Goal: Information Seeking & Learning: Check status

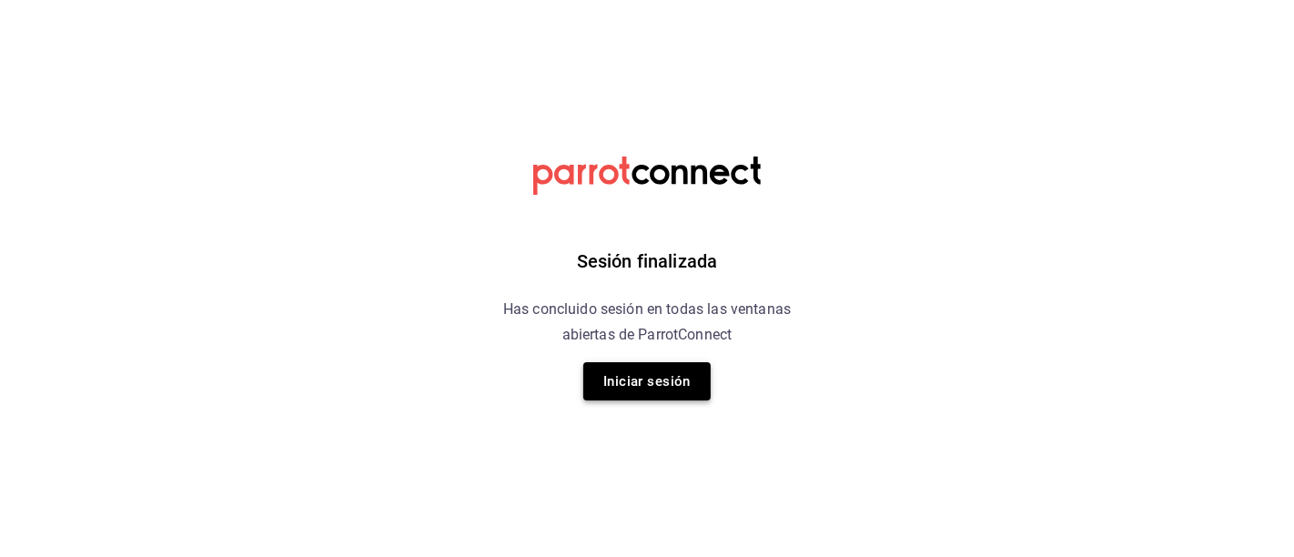
click at [656, 368] on button "Iniciar sesión" at bounding box center [646, 381] width 127 height 38
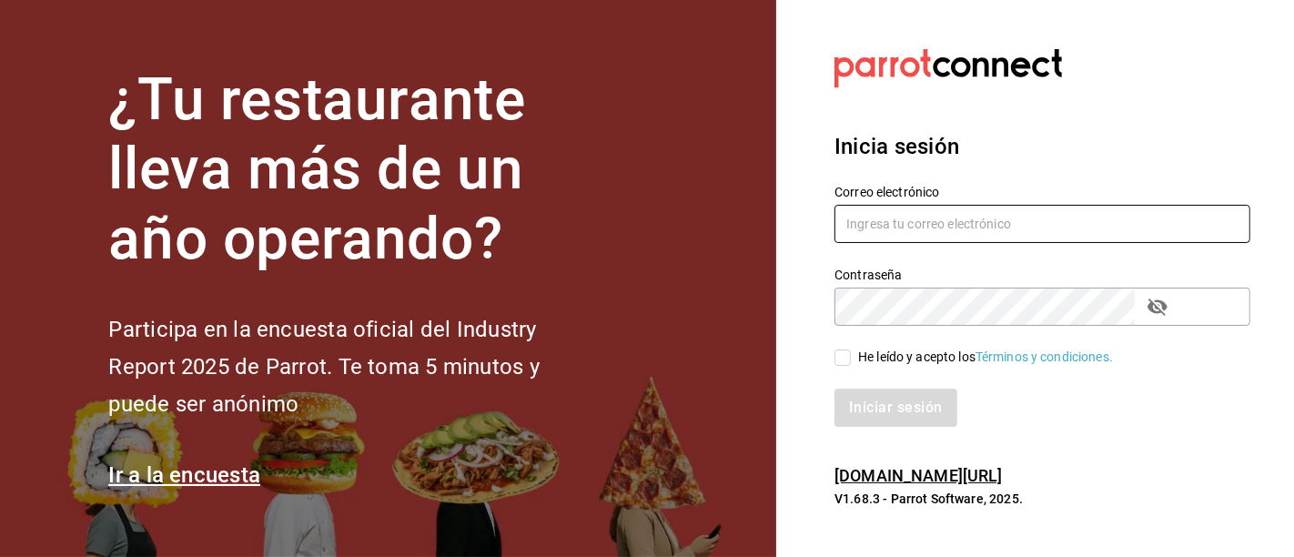
type input "[PERSON_NAME][EMAIL_ADDRESS][DOMAIN_NAME]"
click at [840, 368] on div "Iniciar sesión" at bounding box center [1031, 397] width 438 height 60
click at [847, 348] on div "He leído y acepto los Términos y condiciones." at bounding box center [1042, 358] width 416 height 20
click at [845, 351] on input "He leído y acepto los Términos y condiciones." at bounding box center [842, 357] width 16 height 16
checkbox input "true"
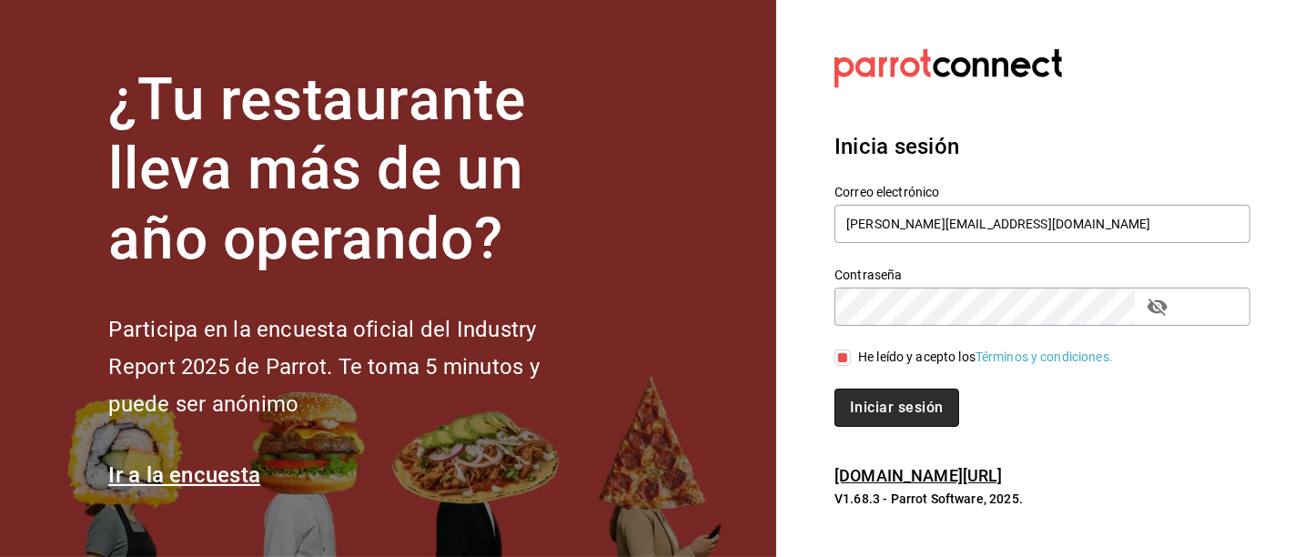
click at [854, 393] on button "Iniciar sesión" at bounding box center [896, 407] width 124 height 38
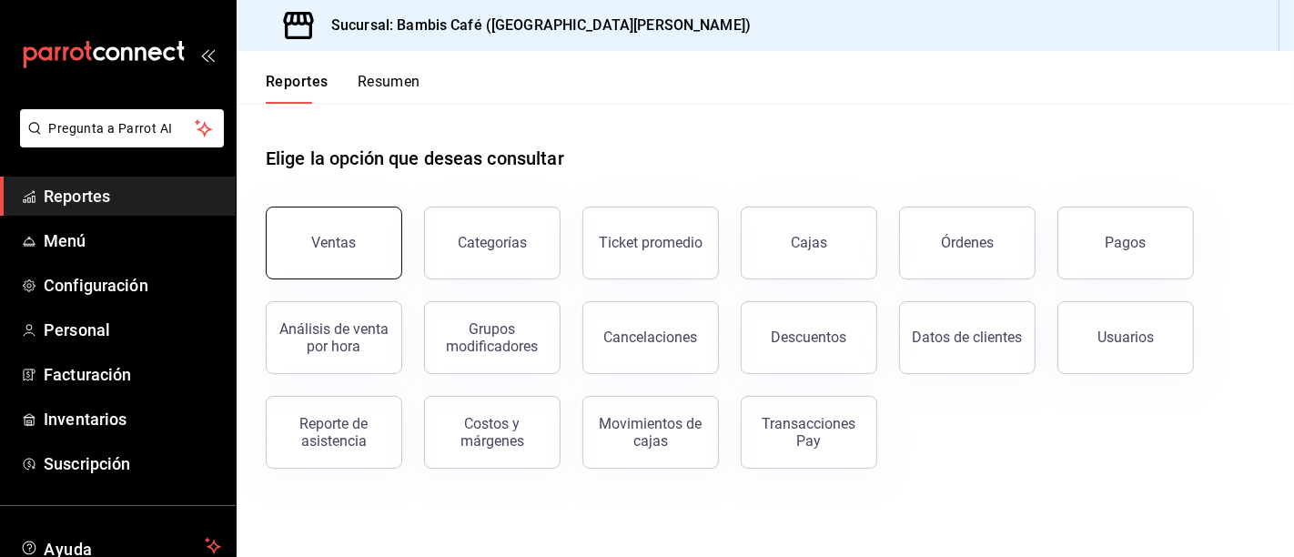
click at [329, 234] on div "Ventas" at bounding box center [334, 242] width 45 height 17
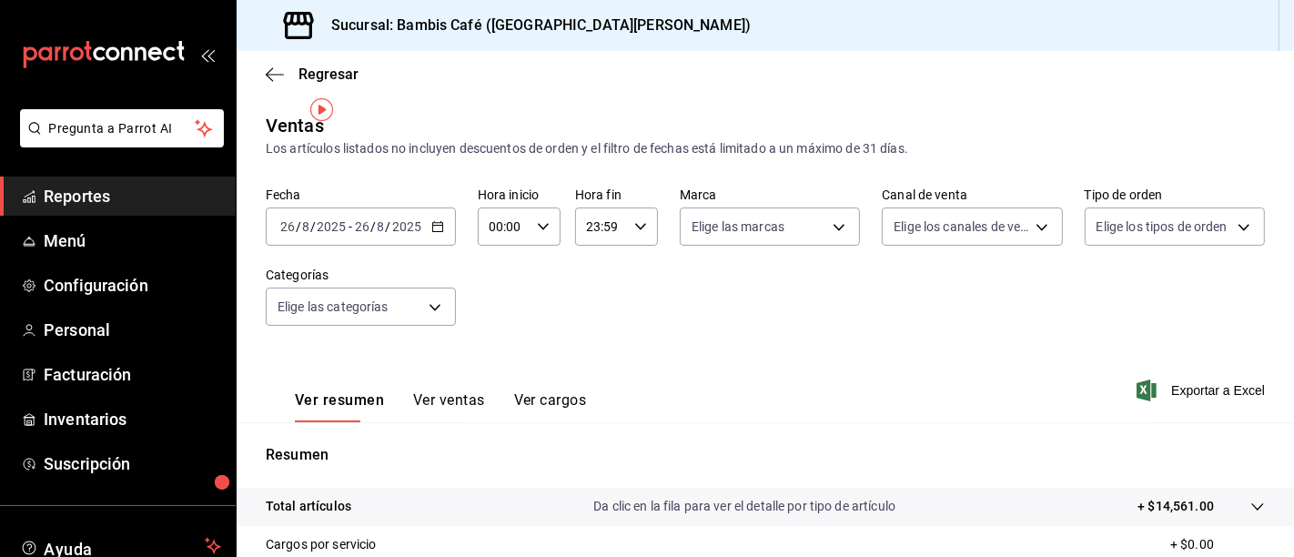
click at [413, 219] on div "2025-08-26 26 / 8 / 2025" at bounding box center [387, 226] width 71 height 15
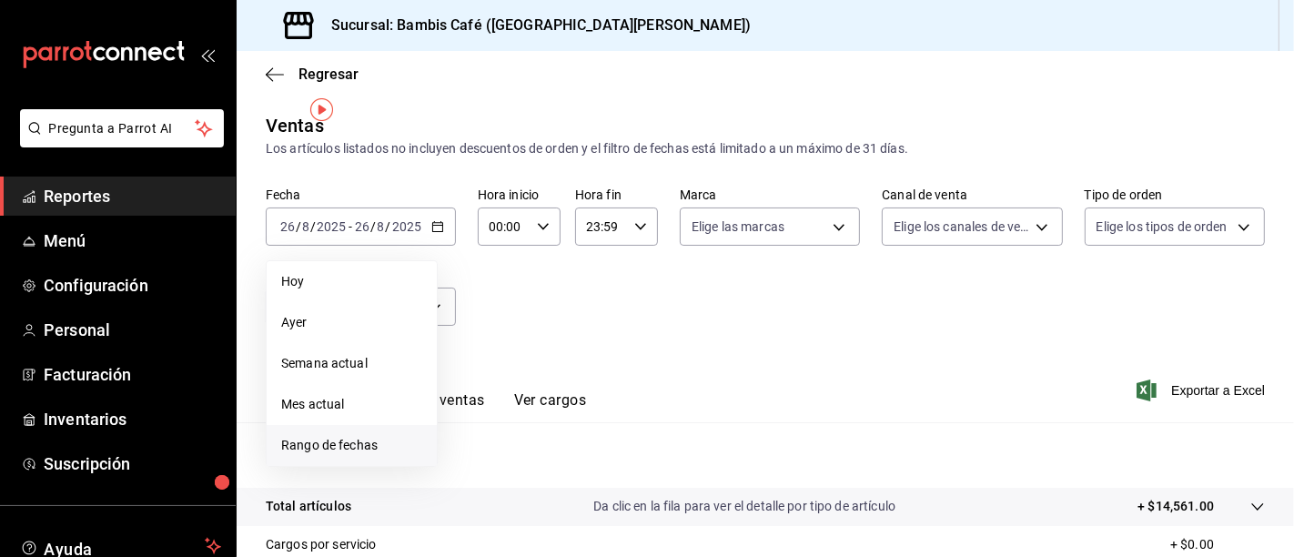
click at [303, 436] on span "Rango de fechas" at bounding box center [351, 445] width 141 height 19
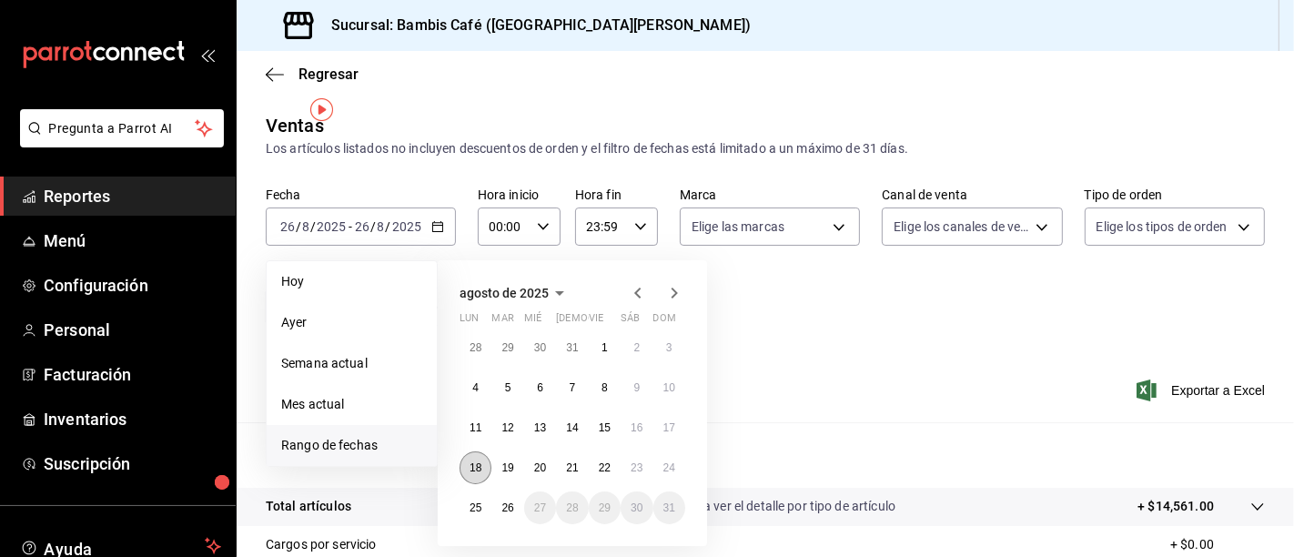
click at [469, 461] on abbr "18" at bounding box center [475, 467] width 12 height 13
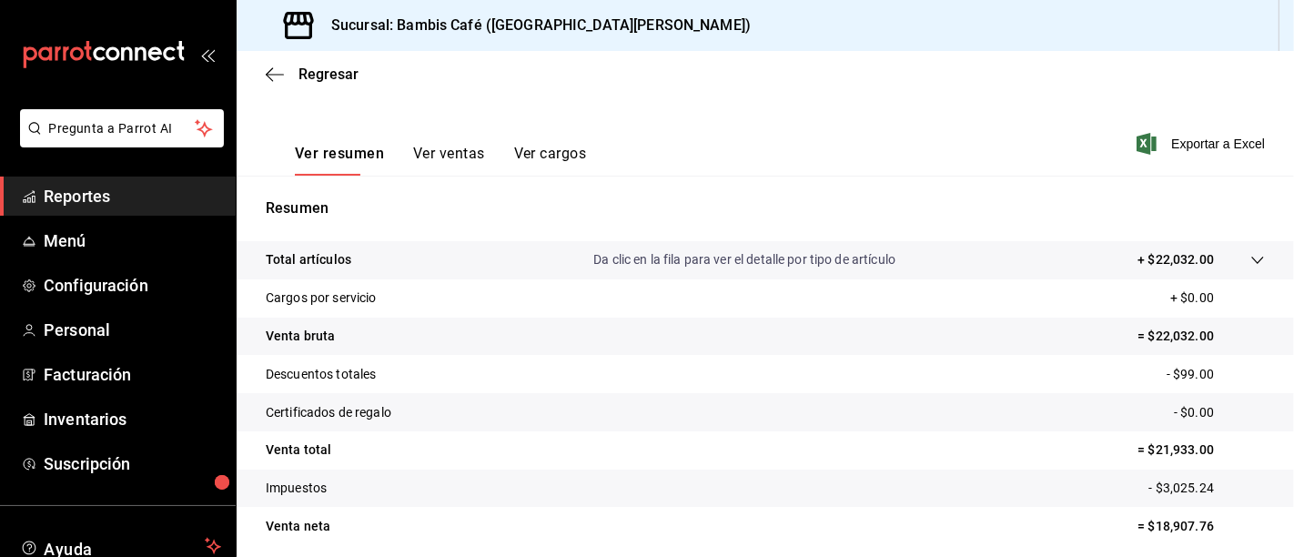
scroll to position [269, 0]
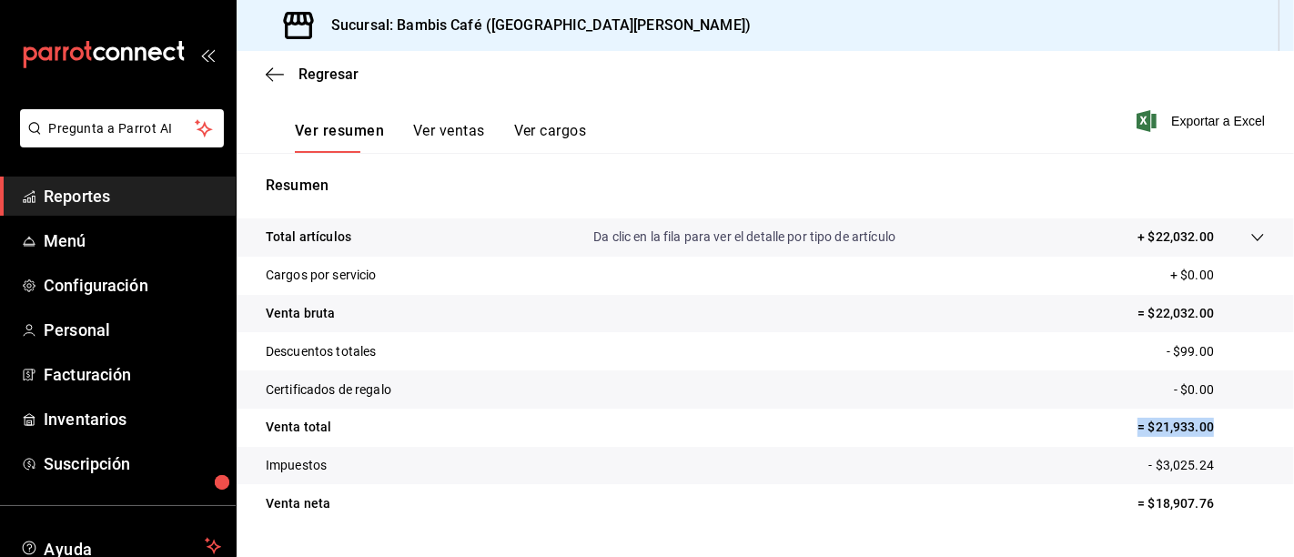
drag, startPoint x: 1143, startPoint y: 364, endPoint x: 1208, endPoint y: 370, distance: 64.9
click at [1208, 408] on tr "Venta total = $21,933.00" at bounding box center [765, 427] width 1057 height 38
copy p "= $21,933.00"
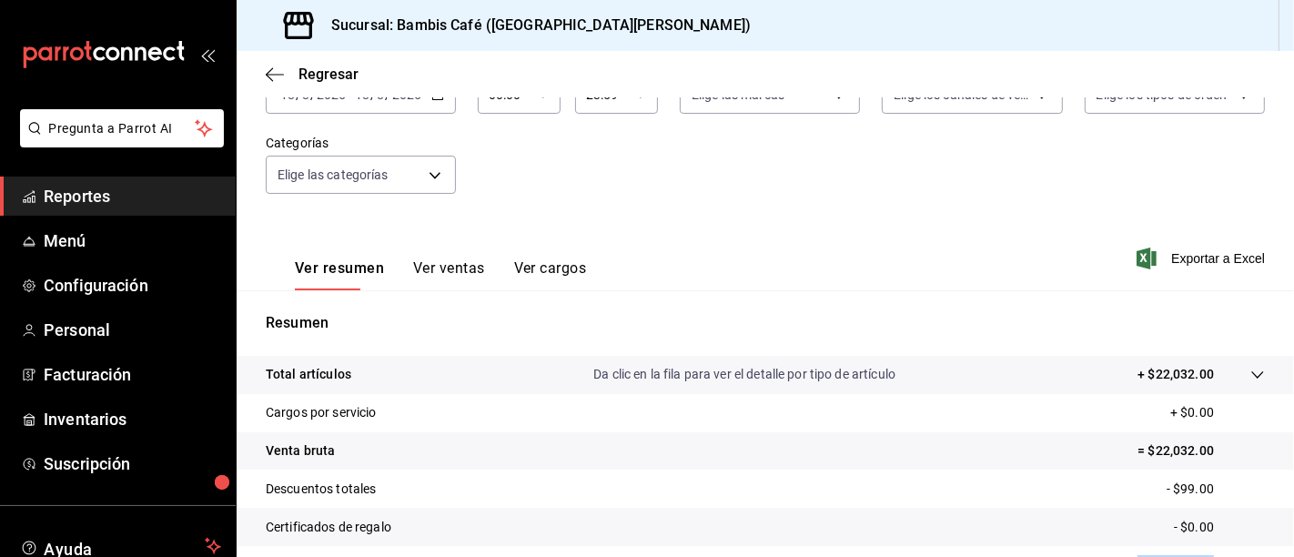
scroll to position [101, 0]
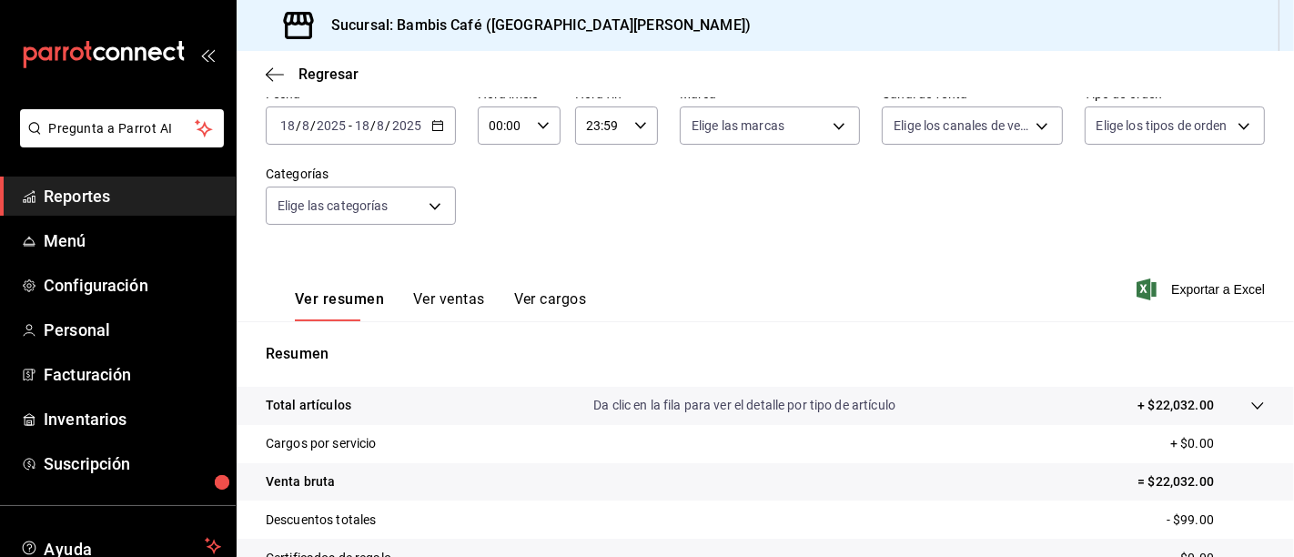
click at [431, 119] on icon "button" at bounding box center [437, 125] width 13 height 13
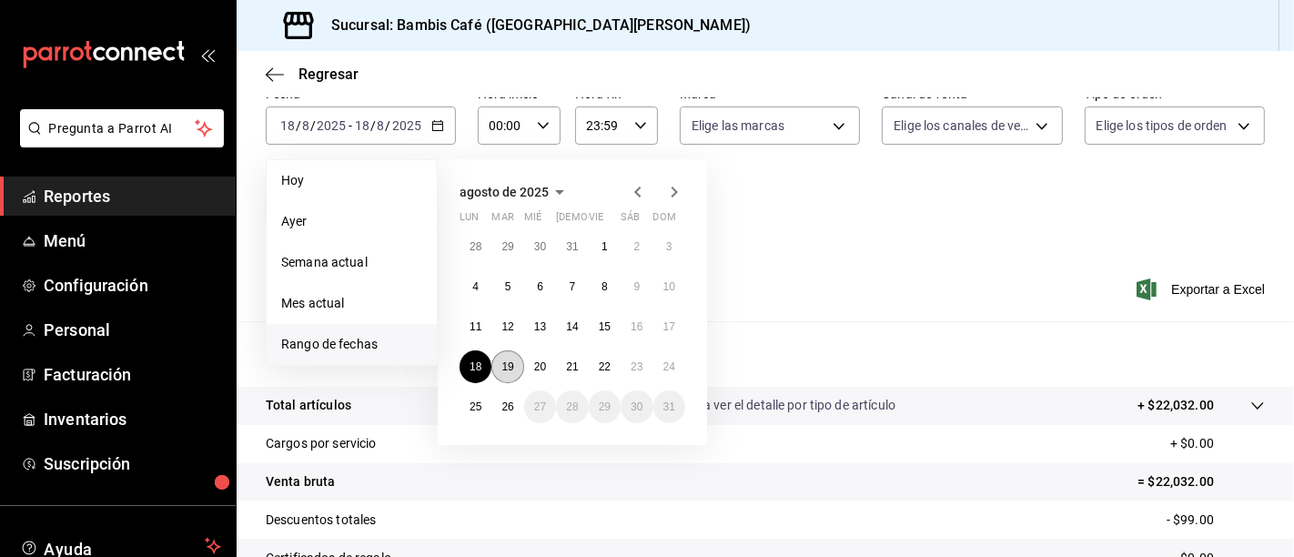
click at [501, 360] on abbr "19" at bounding box center [507, 366] width 12 height 13
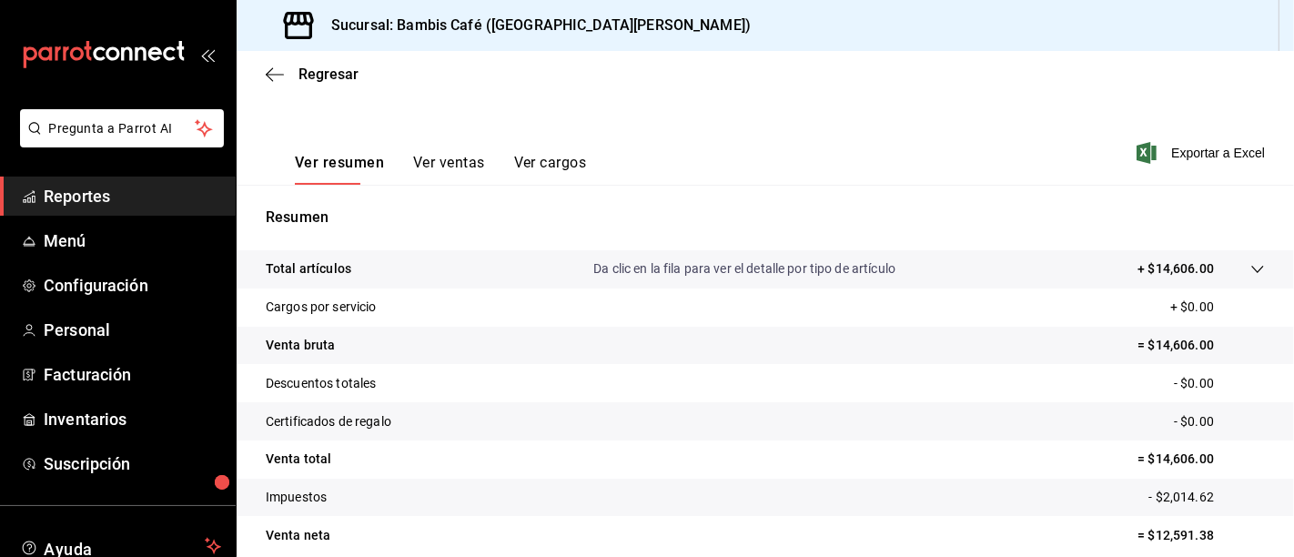
scroll to position [269, 0]
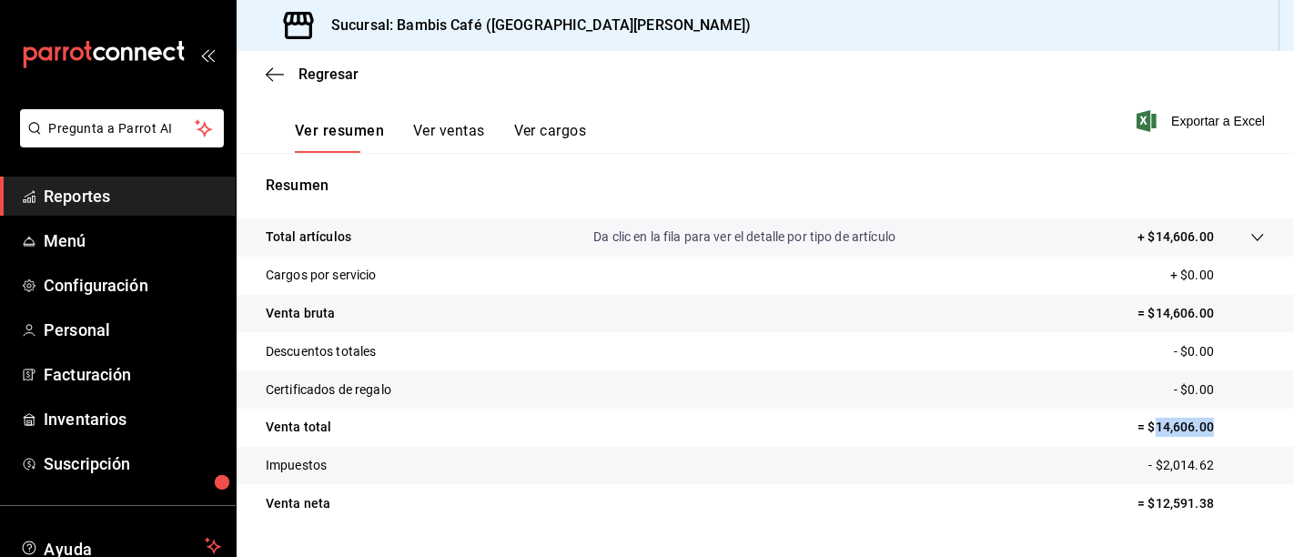
drag, startPoint x: 1161, startPoint y: 366, endPoint x: 1206, endPoint y: 361, distance: 45.7
click at [1206, 418] on p "= $14,606.00" at bounding box center [1200, 427] width 127 height 19
copy p "14,606.00"
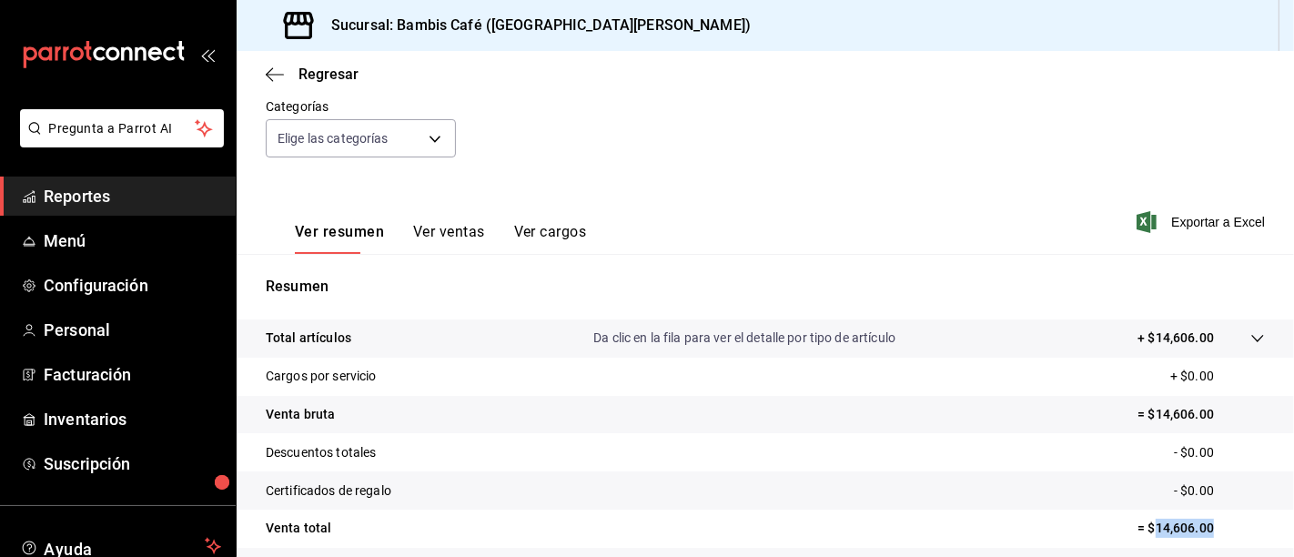
scroll to position [0, 0]
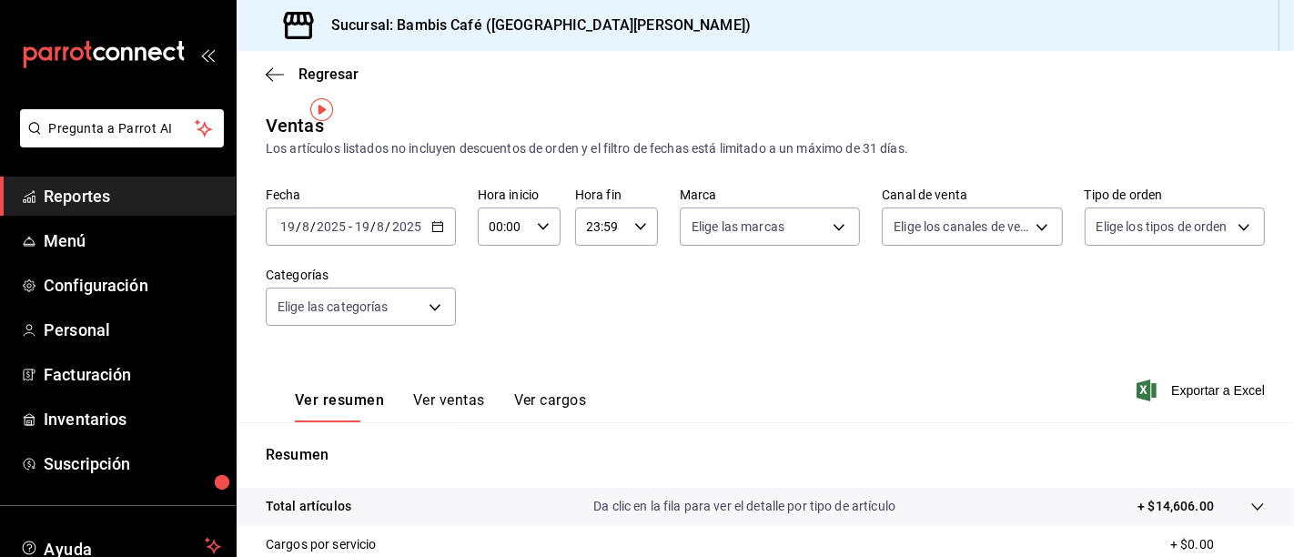
click at [433, 207] on div "2025-08-19 19 / 8 / 2025 - 2025-08-19 19 / 8 / 2025" at bounding box center [361, 226] width 190 height 38
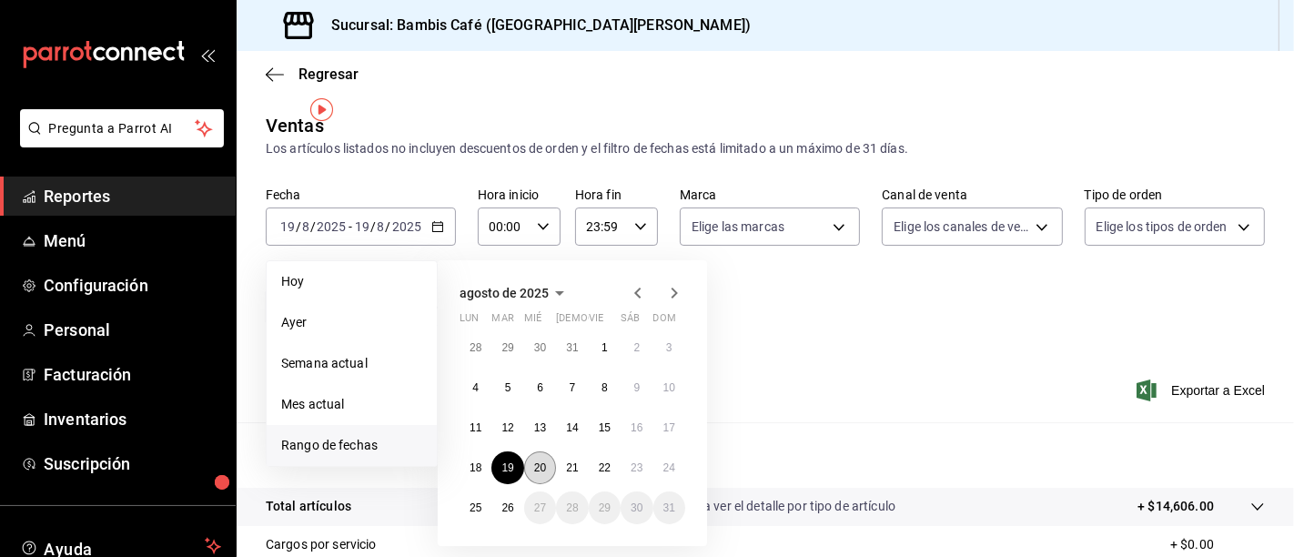
click at [538, 461] on abbr "20" at bounding box center [540, 467] width 12 height 13
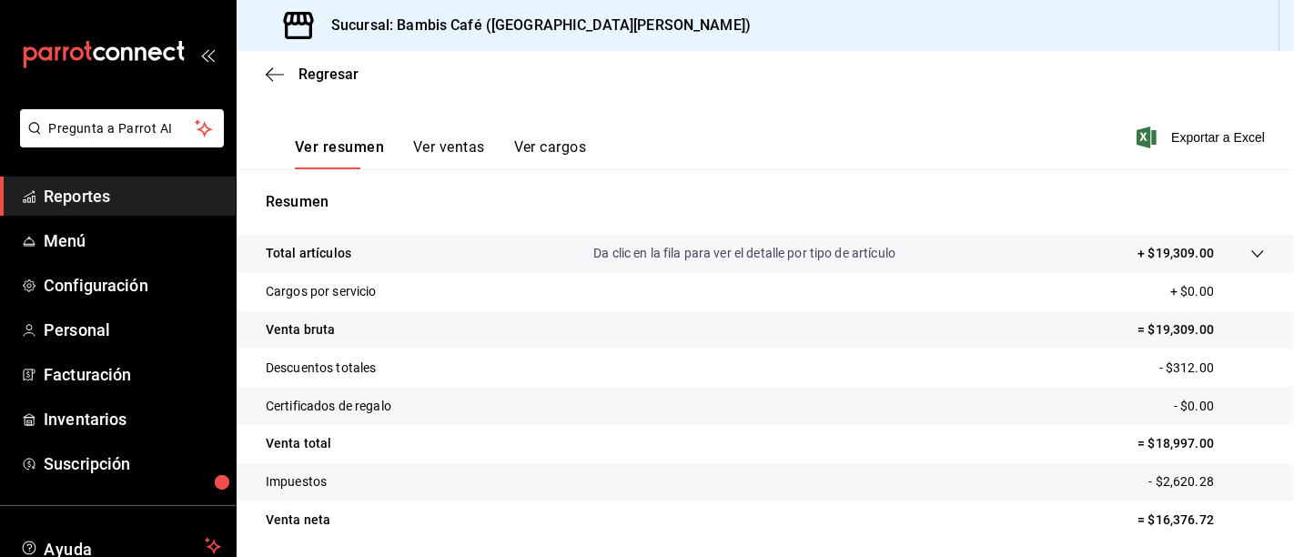
scroll to position [269, 0]
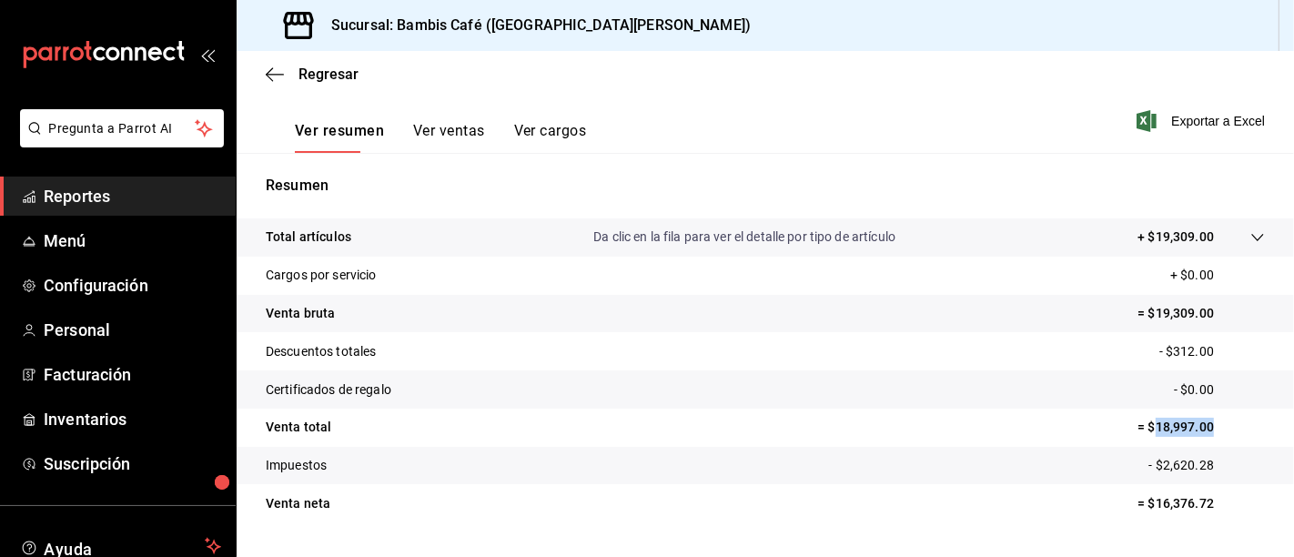
drag, startPoint x: 1162, startPoint y: 367, endPoint x: 1209, endPoint y: 373, distance: 47.7
click at [1209, 418] on p "= $18,997.00" at bounding box center [1200, 427] width 127 height 19
copy p "18,997.00"
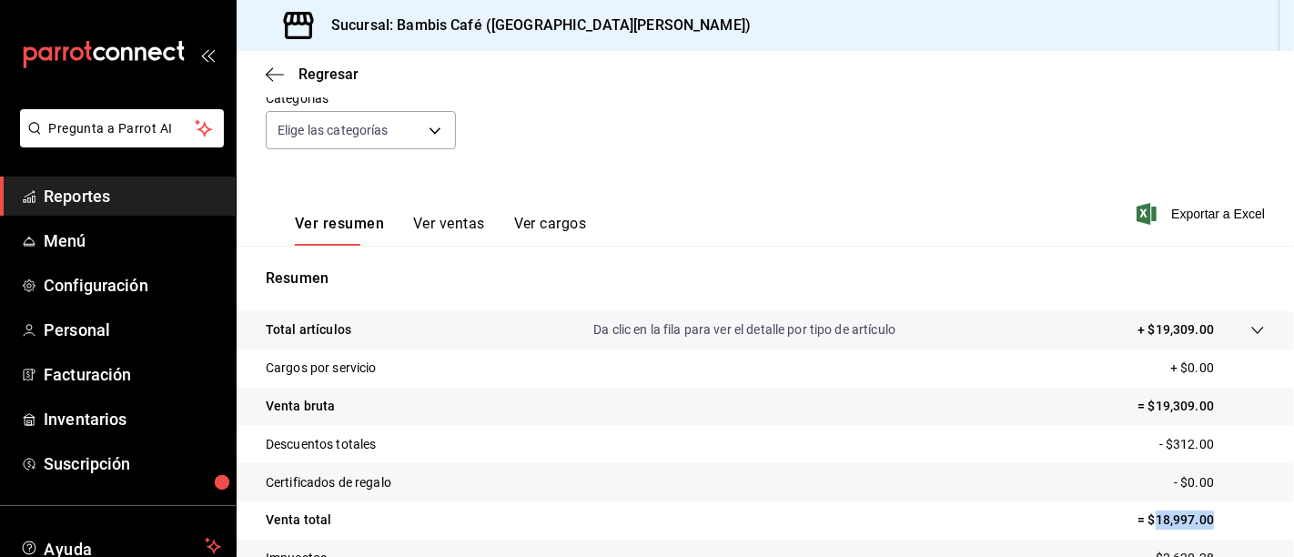
scroll to position [67, 0]
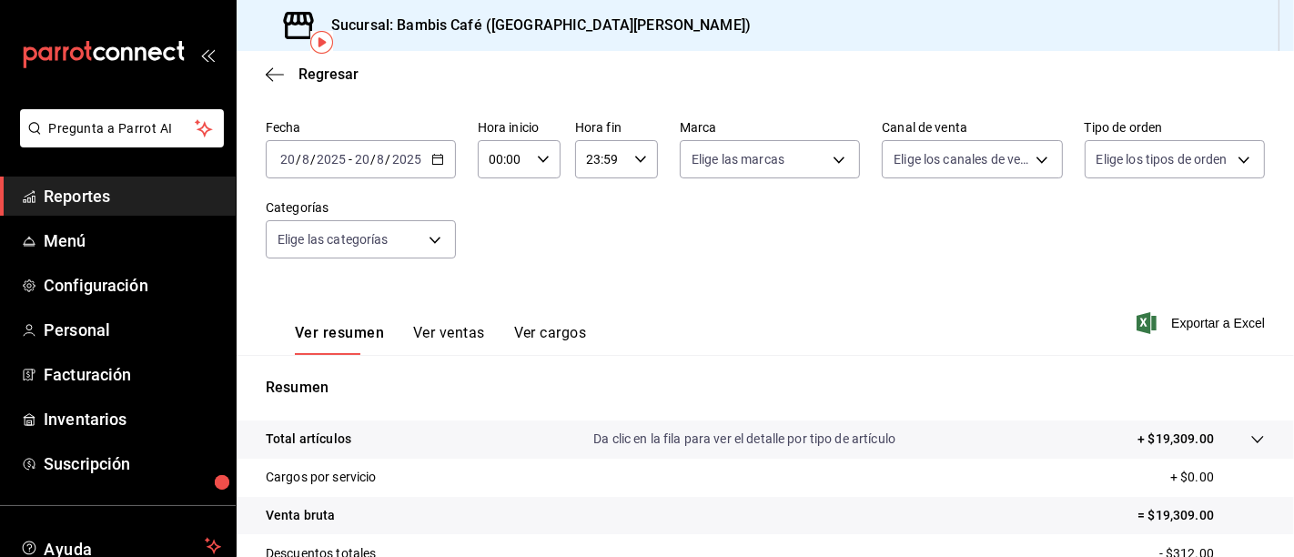
click at [431, 153] on icon "button" at bounding box center [437, 159] width 13 height 13
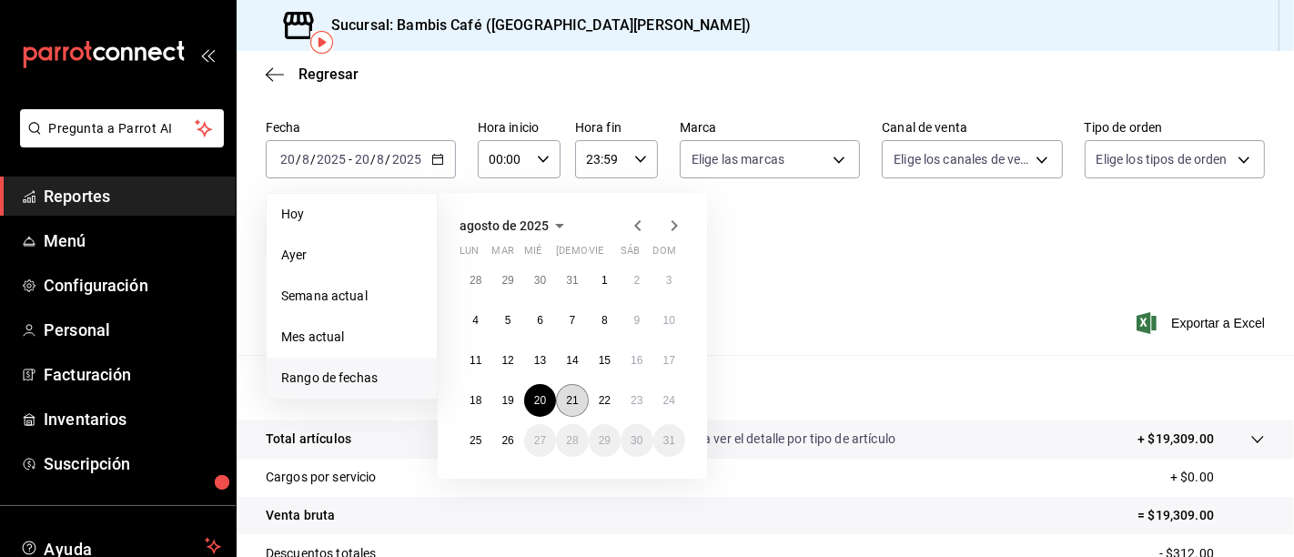
click at [566, 394] on abbr "21" at bounding box center [572, 400] width 12 height 13
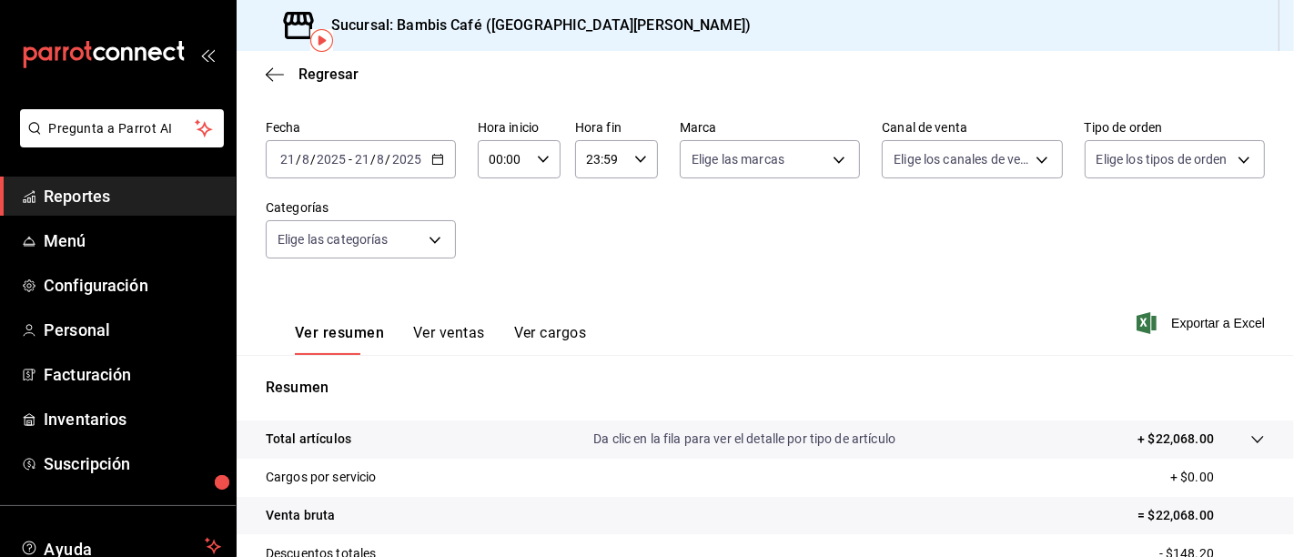
scroll to position [269, 0]
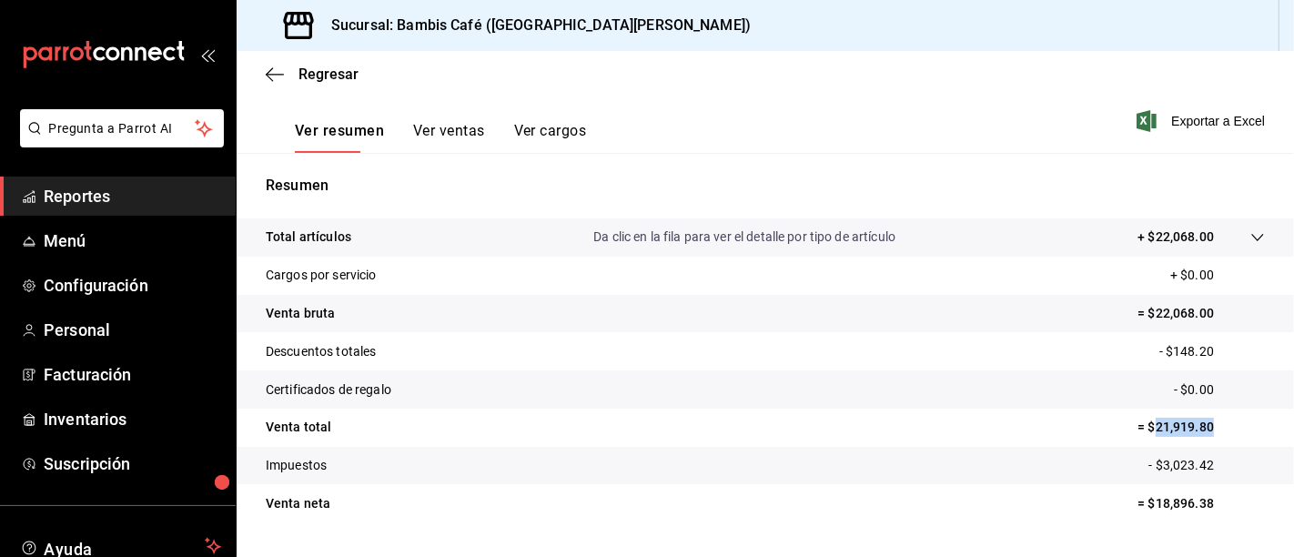
drag, startPoint x: 1161, startPoint y: 365, endPoint x: 1208, endPoint y: 376, distance: 48.5
click at [1208, 408] on tr "Venta total = $21,919.80" at bounding box center [765, 427] width 1057 height 38
copy p "21,919.80"
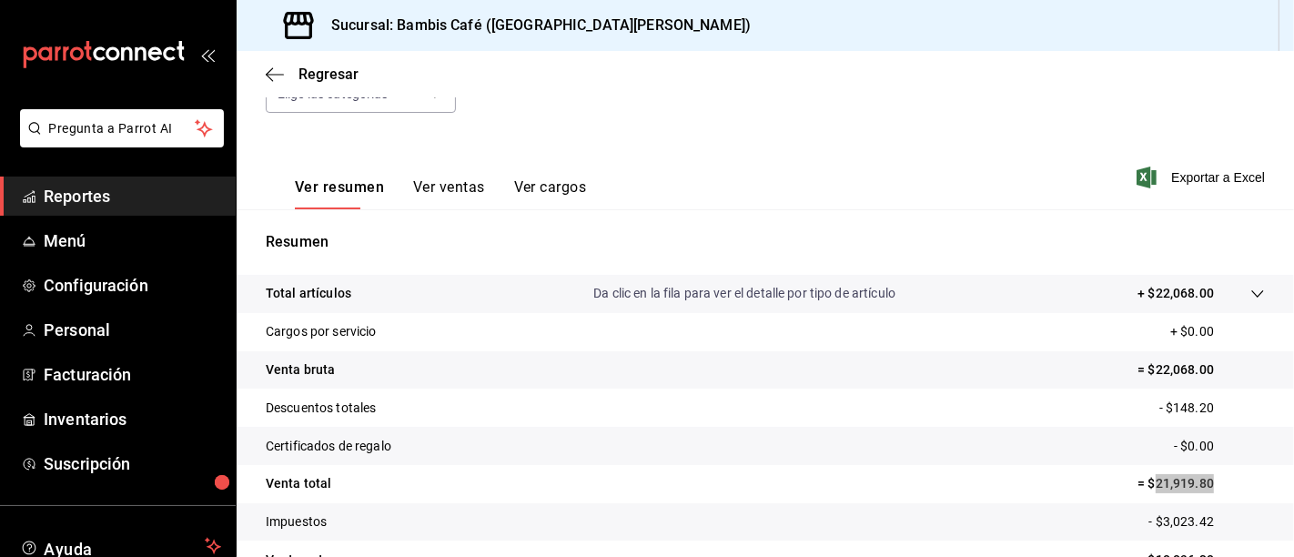
scroll to position [67, 0]
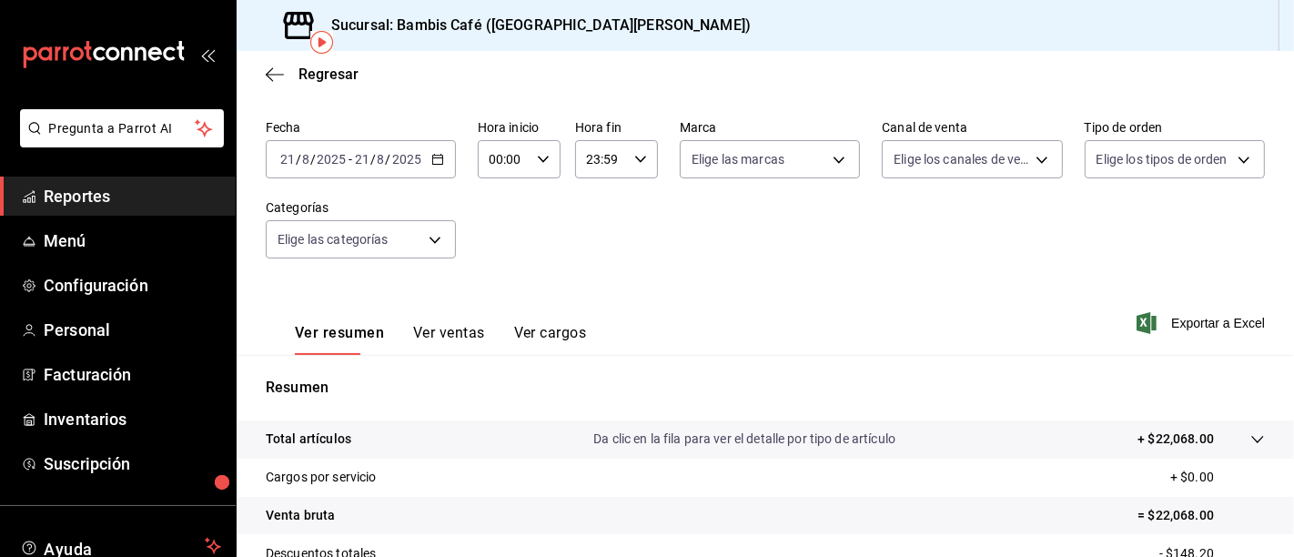
click at [435, 140] on div "2025-08-21 21 / 8 / 2025 - 2025-08-21 21 / 8 / 2025" at bounding box center [361, 159] width 190 height 38
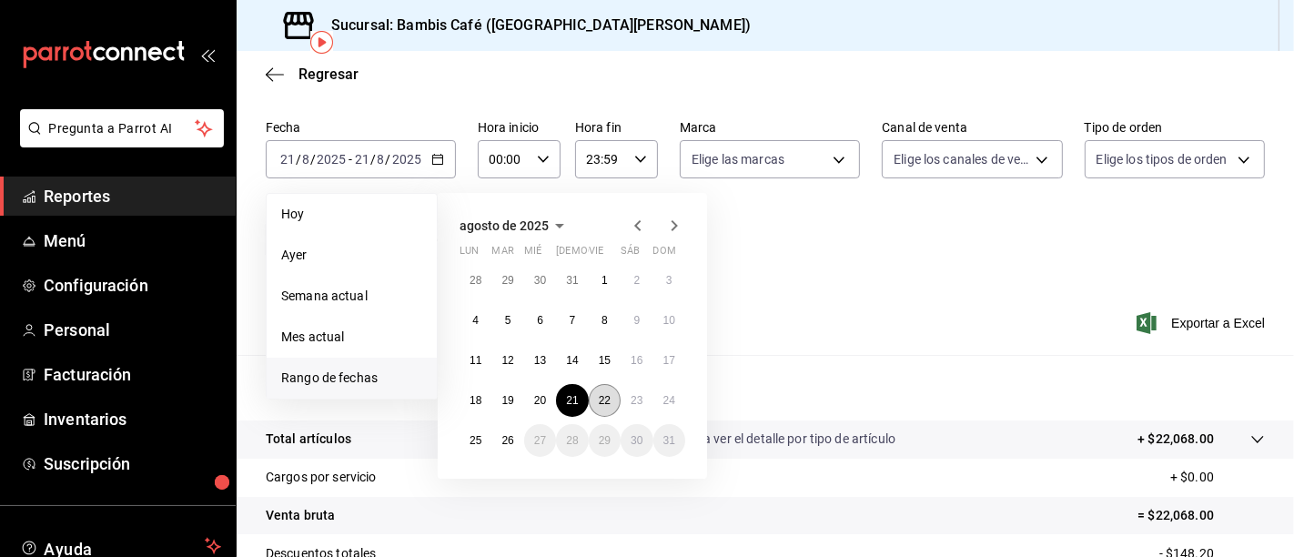
click at [596, 384] on button "22" at bounding box center [605, 400] width 32 height 33
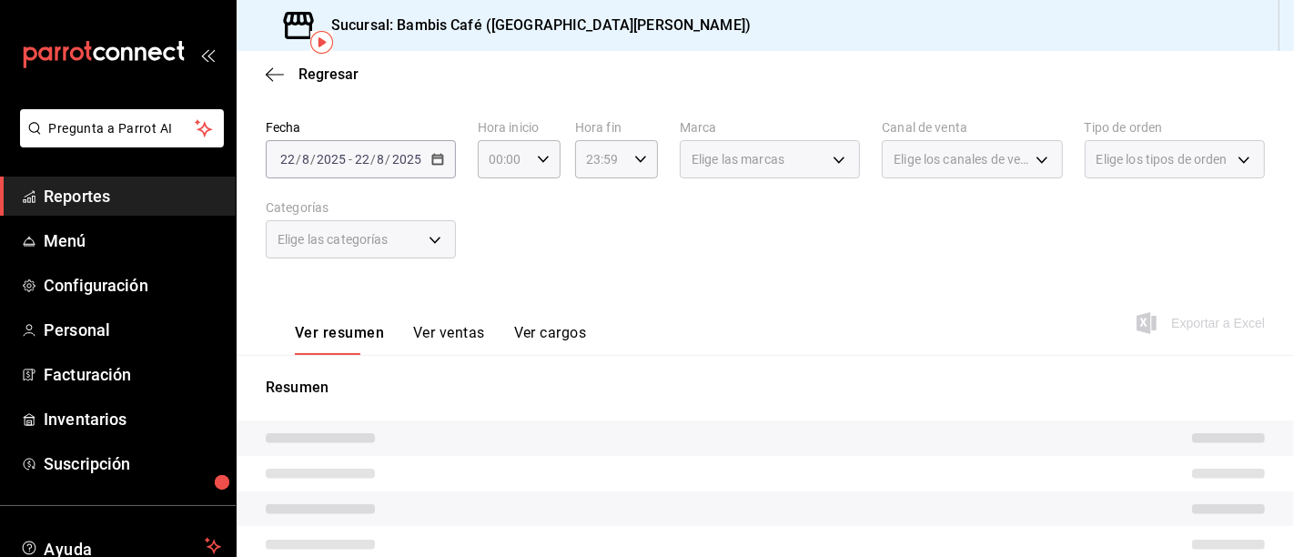
click at [596, 377] on div "Resumen" at bounding box center [765, 568] width 1057 height 383
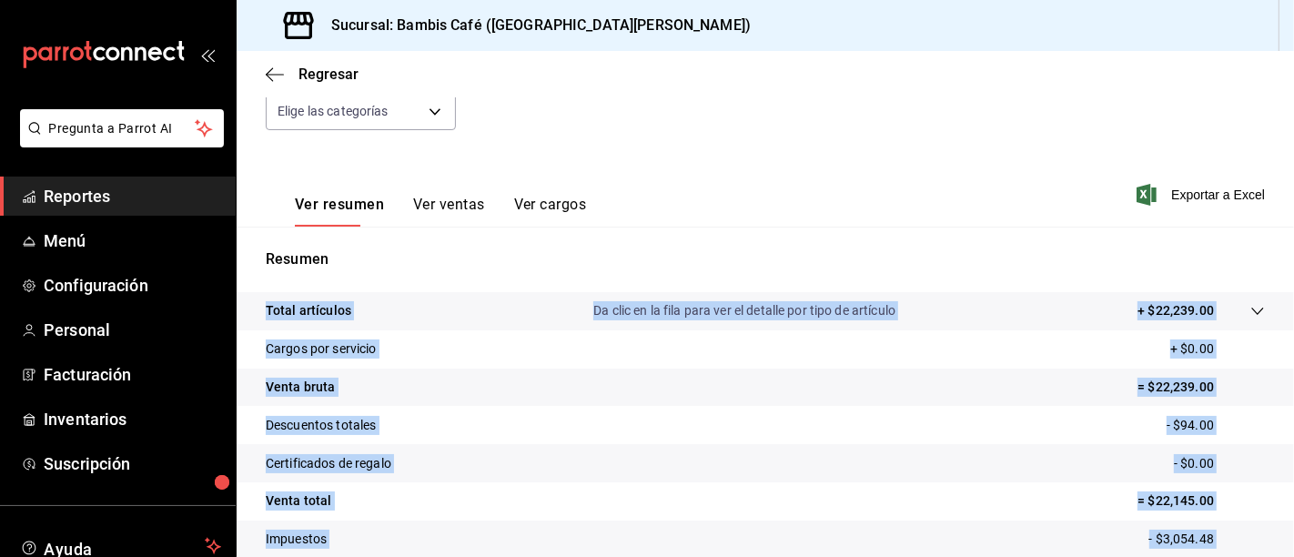
scroll to position [269, 0]
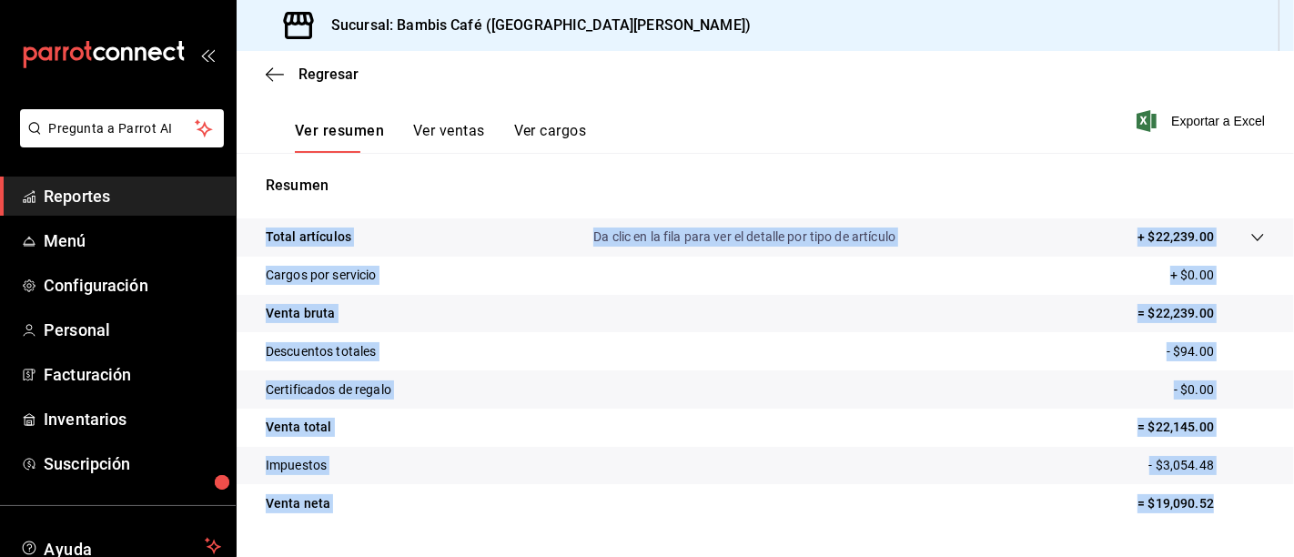
click at [1163, 478] on div "Ventas Los artículos listados no incluyen descuentos de orden y el filtro de fe…" at bounding box center [765, 208] width 1057 height 730
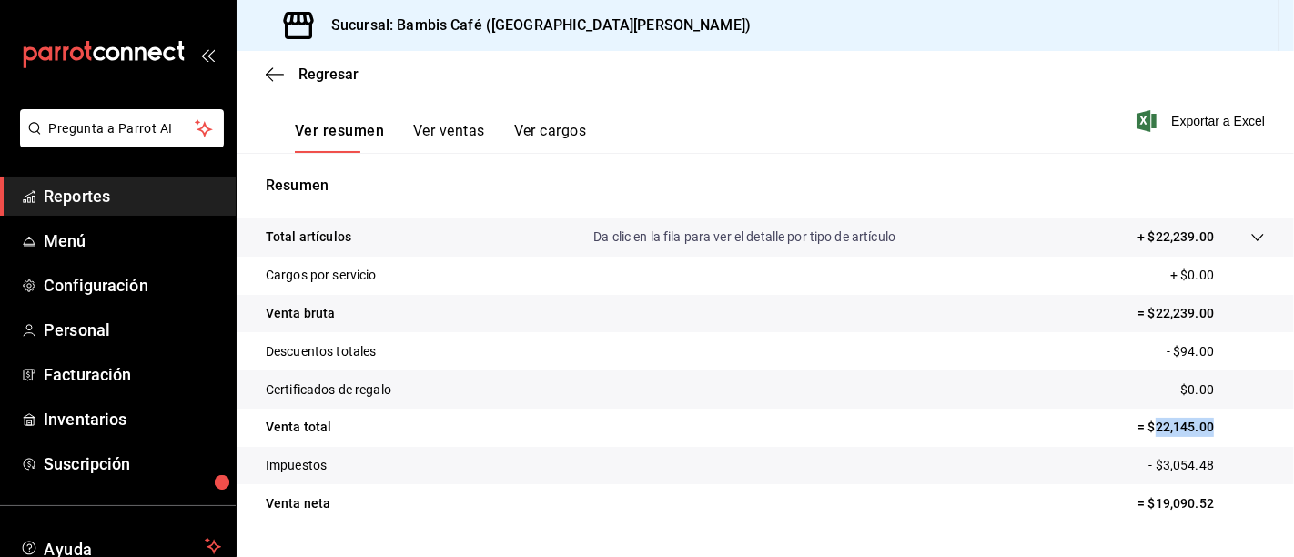
drag, startPoint x: 1161, startPoint y: 368, endPoint x: 1217, endPoint y: 366, distance: 56.5
click at [1217, 418] on p "= $22,145.00" at bounding box center [1200, 427] width 127 height 19
copy p "22,145.00"
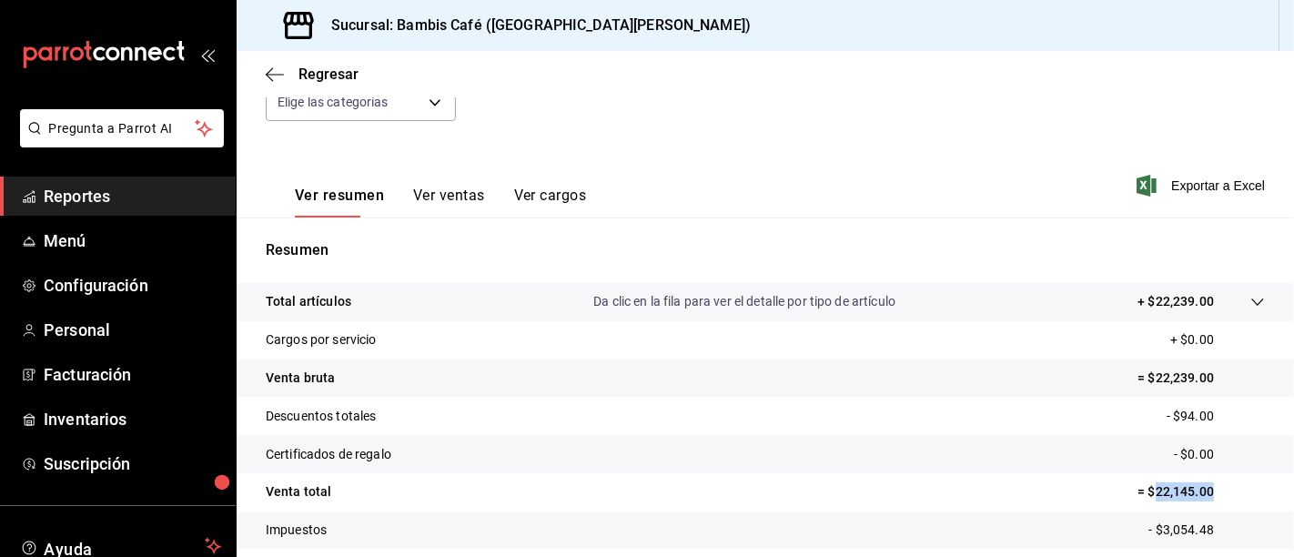
scroll to position [67, 0]
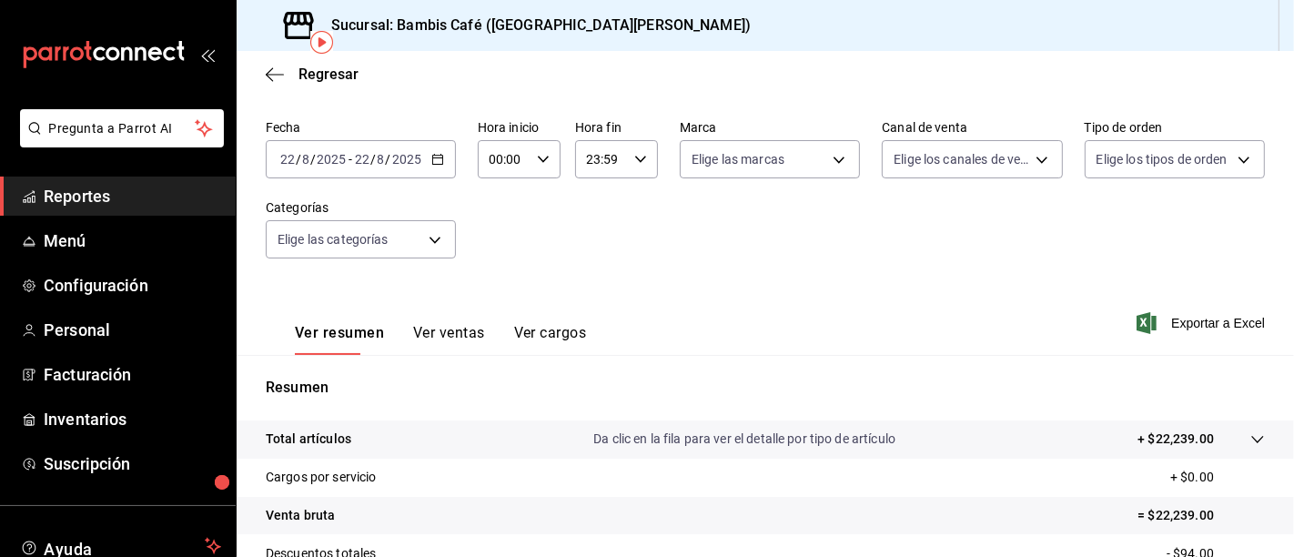
click at [431, 153] on icon "button" at bounding box center [437, 159] width 13 height 13
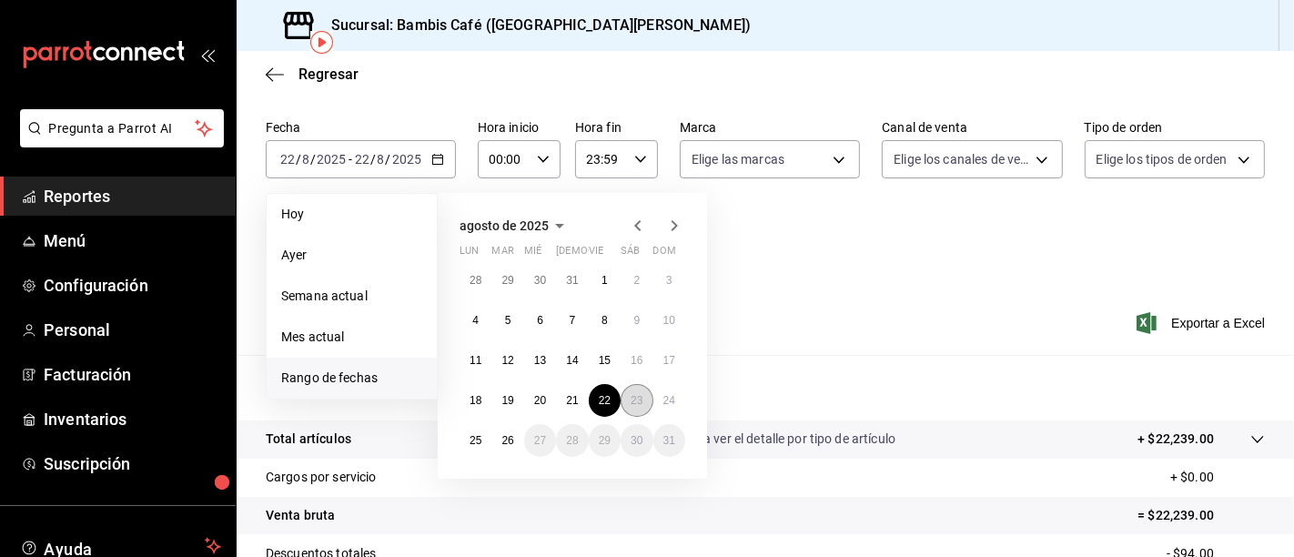
click at [632, 394] on abbr "23" at bounding box center [636, 400] width 12 height 13
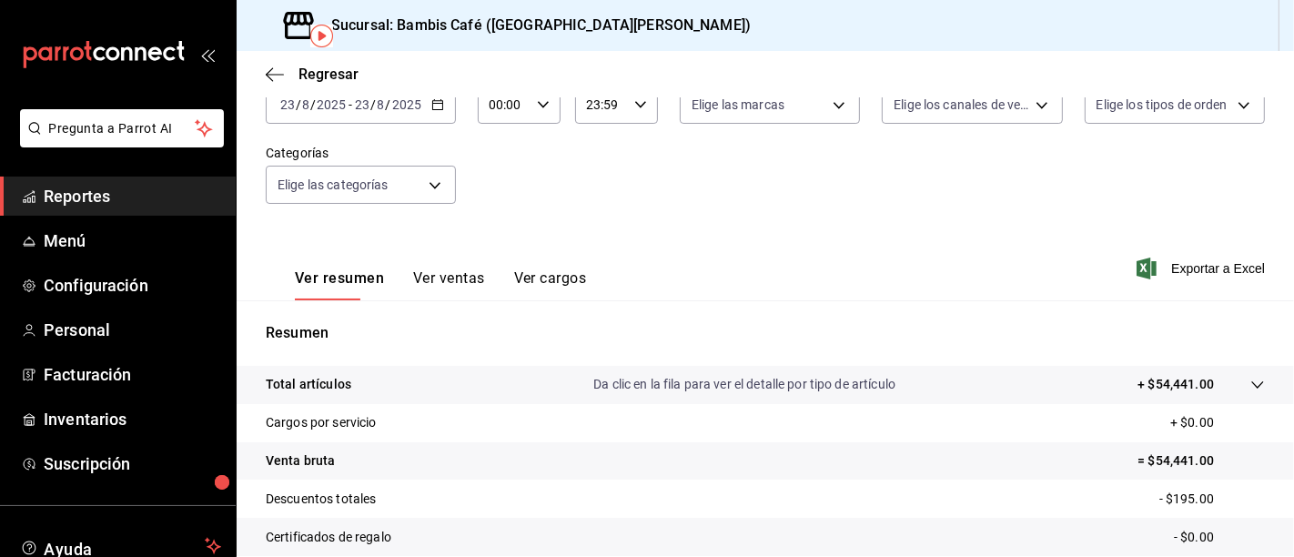
scroll to position [269, 0]
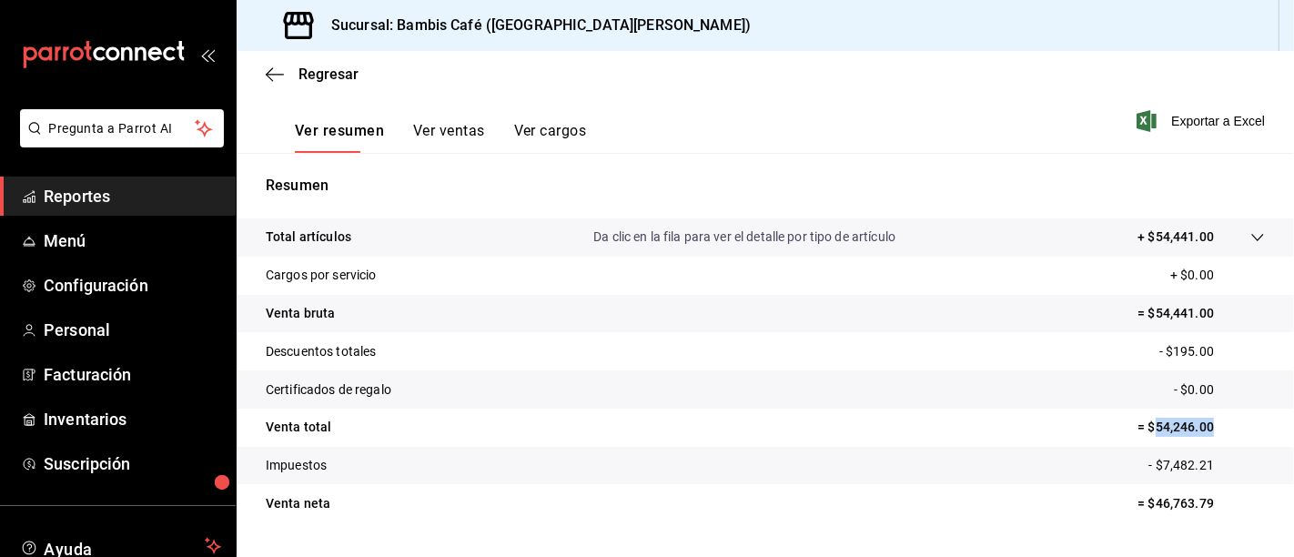
drag, startPoint x: 1161, startPoint y: 362, endPoint x: 1206, endPoint y: 370, distance: 46.2
click at [1206, 418] on p "= $54,246.00" at bounding box center [1200, 427] width 127 height 19
copy p "54,246.00"
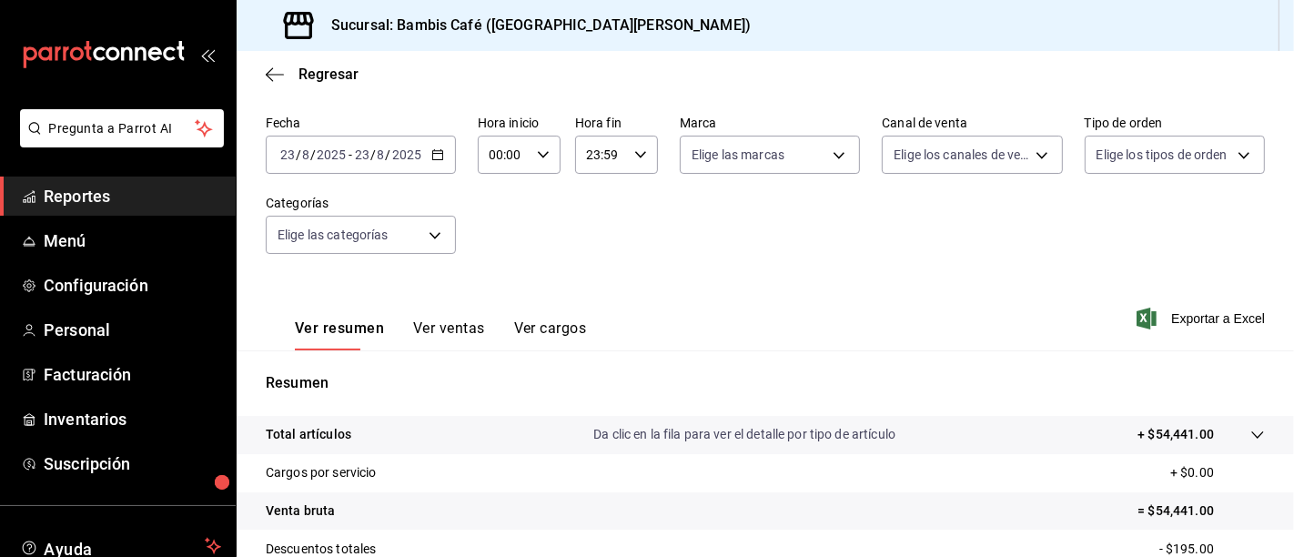
scroll to position [67, 0]
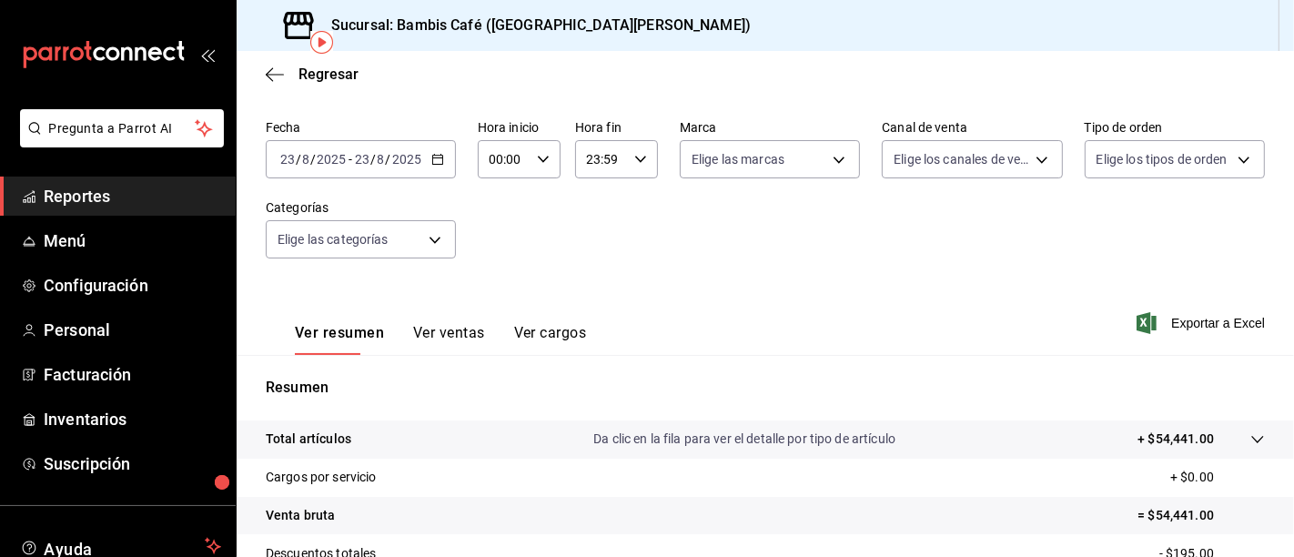
click at [428, 140] on div "2025-08-23 23 / 8 / 2025 - 2025-08-23 23 / 8 / 2025" at bounding box center [361, 159] width 190 height 38
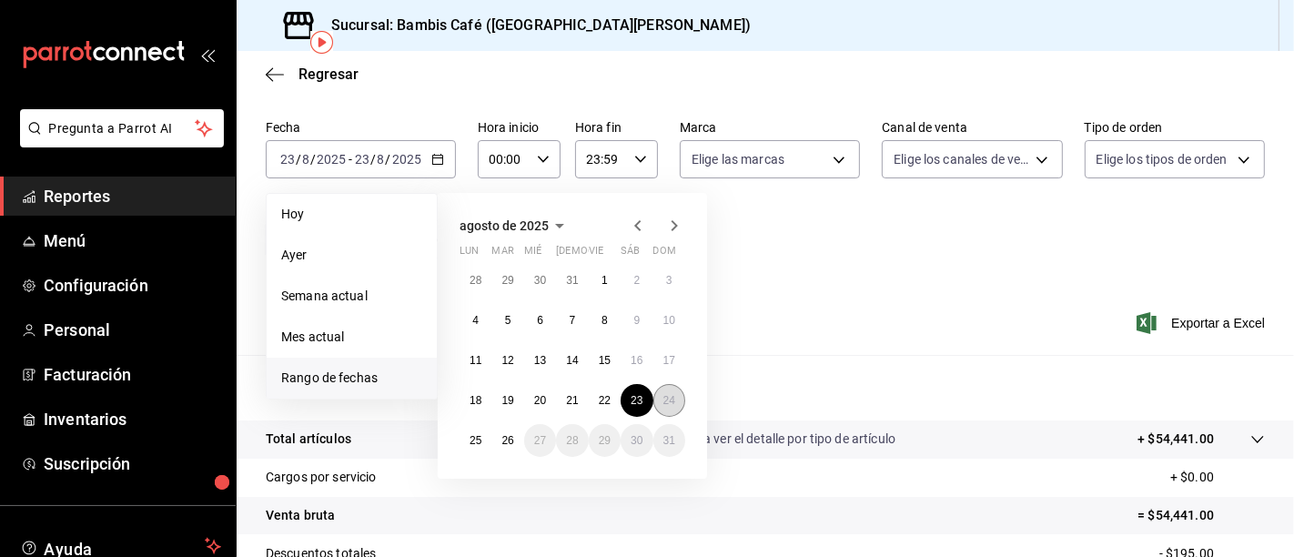
click at [653, 384] on button "24" at bounding box center [669, 400] width 32 height 33
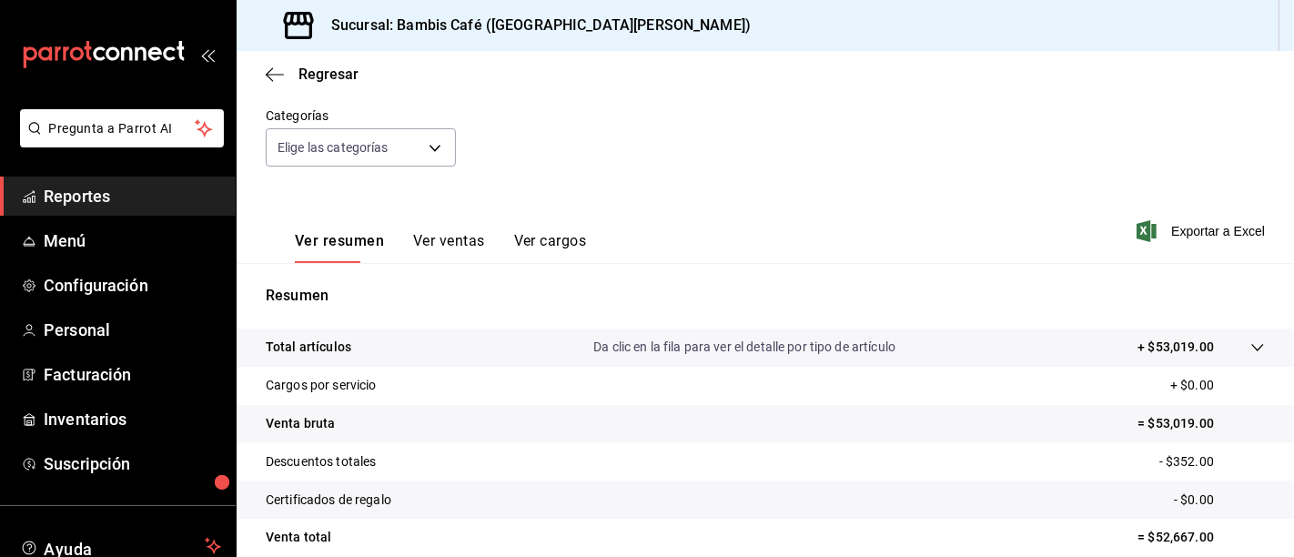
scroll to position [269, 0]
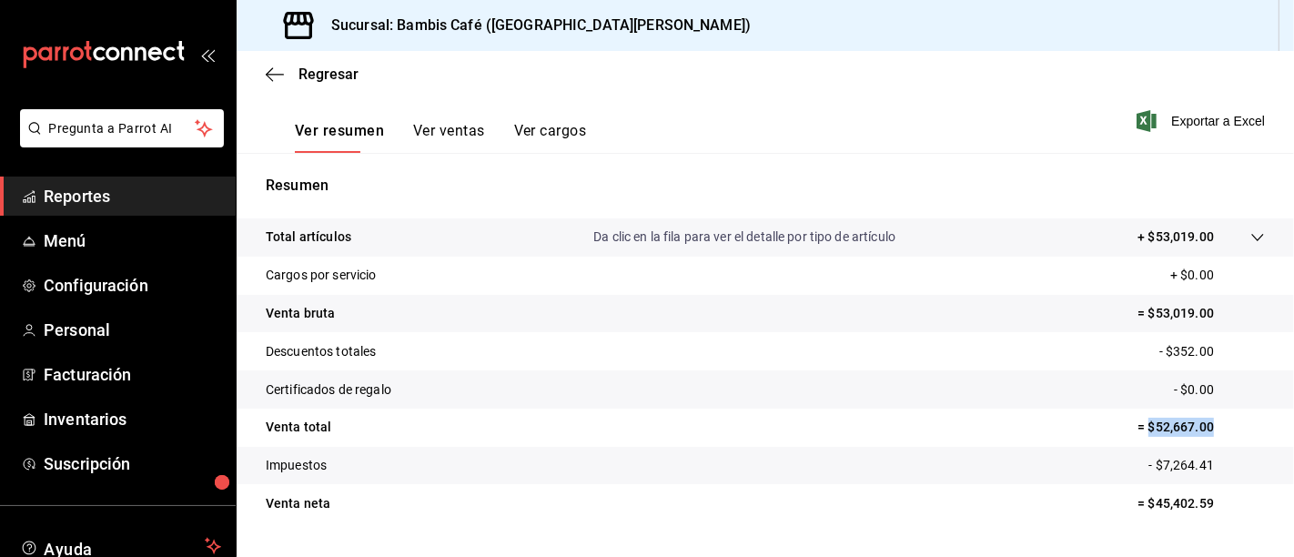
drag, startPoint x: 1159, startPoint y: 365, endPoint x: 1208, endPoint y: 375, distance: 50.1
click at [1208, 408] on tr "Venta total = $52,667.00" at bounding box center [765, 427] width 1057 height 38
copy p "$52,667.00"
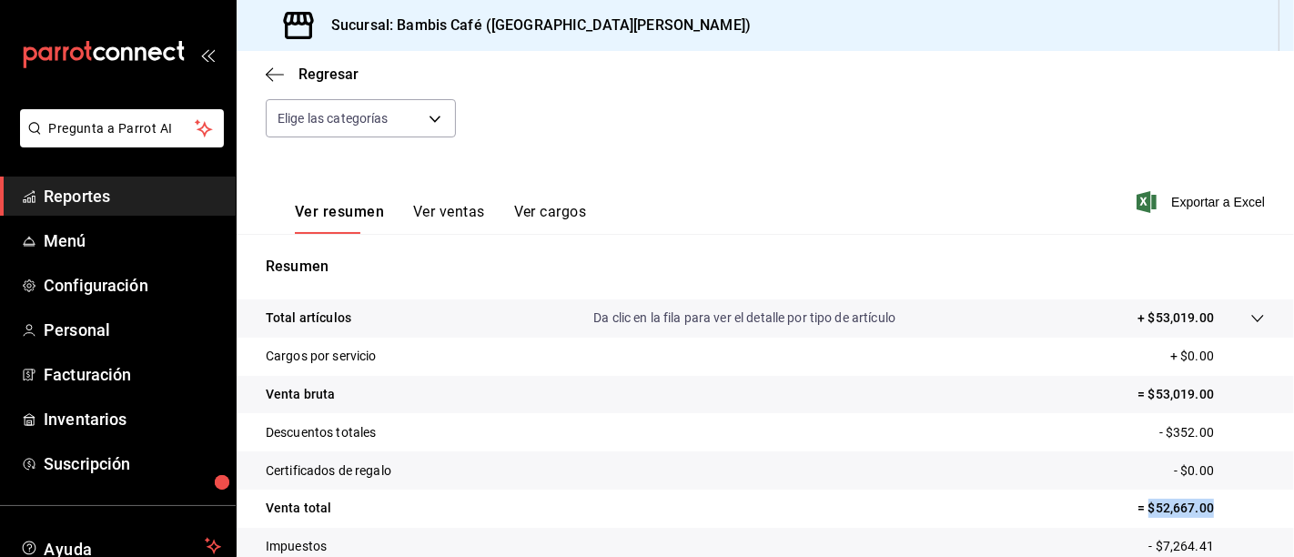
scroll to position [67, 0]
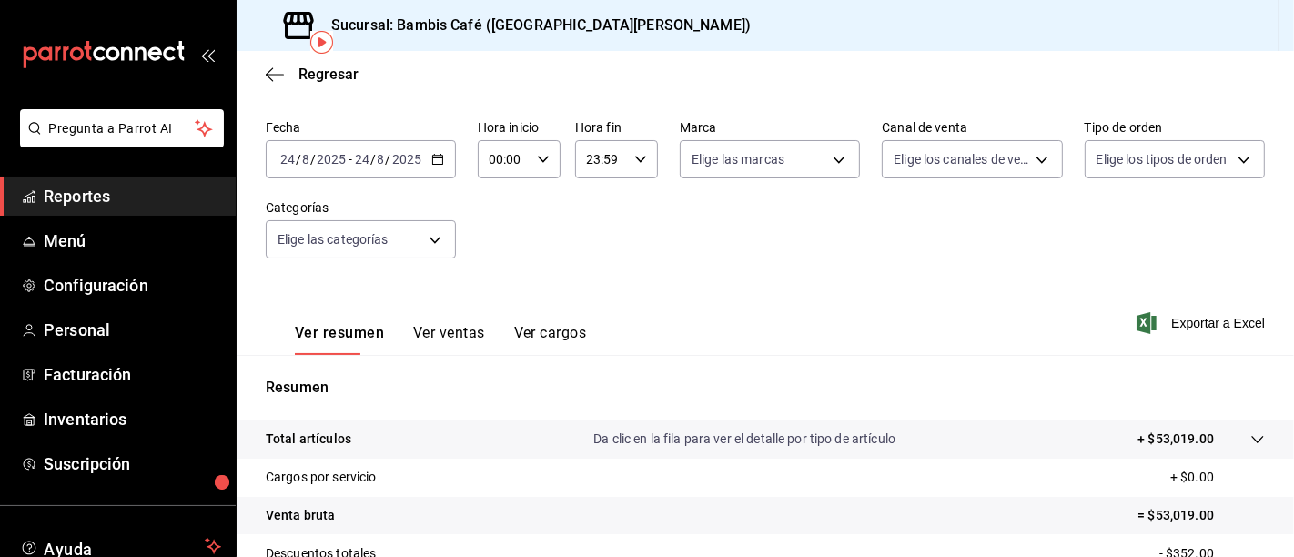
click at [426, 149] on div "2025-08-24 24 / 8 / 2025 - 2025-08-24 24 / 8 / 2025" at bounding box center [361, 159] width 190 height 38
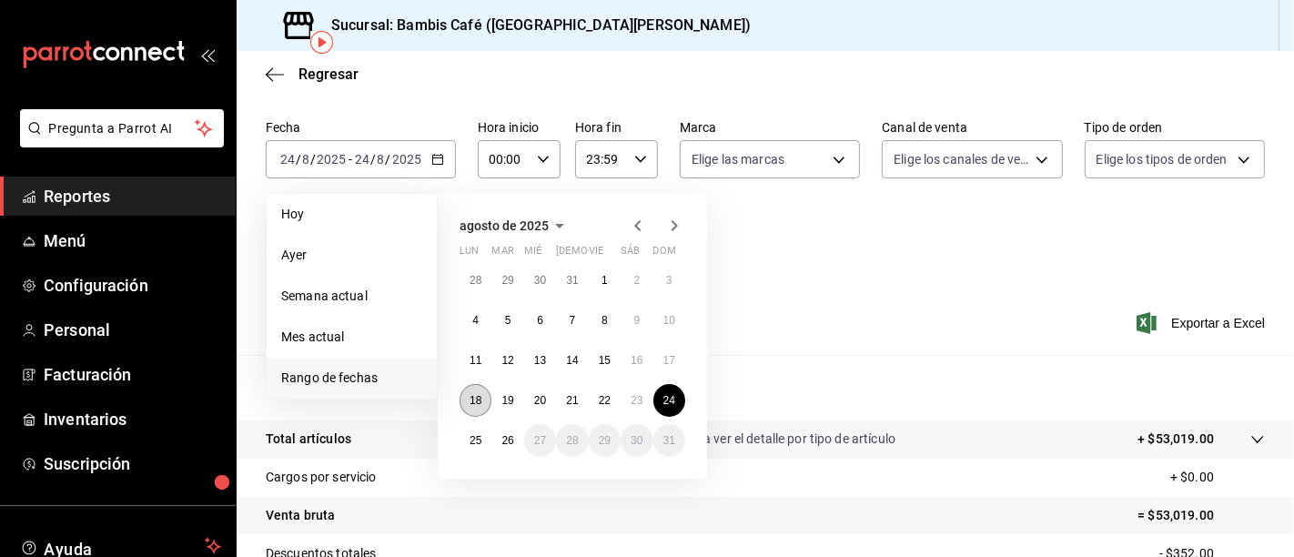
click at [465, 386] on button "18" at bounding box center [475, 400] width 32 height 33
click at [671, 384] on button "24" at bounding box center [669, 400] width 32 height 33
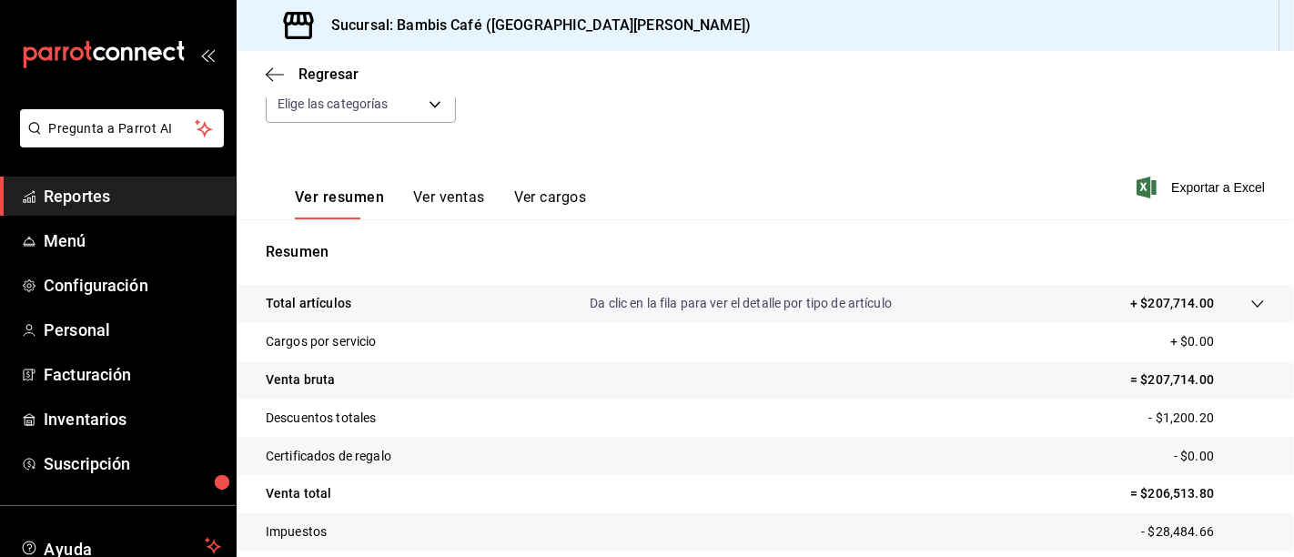
scroll to position [269, 0]
